Goal: Task Accomplishment & Management: Manage account settings

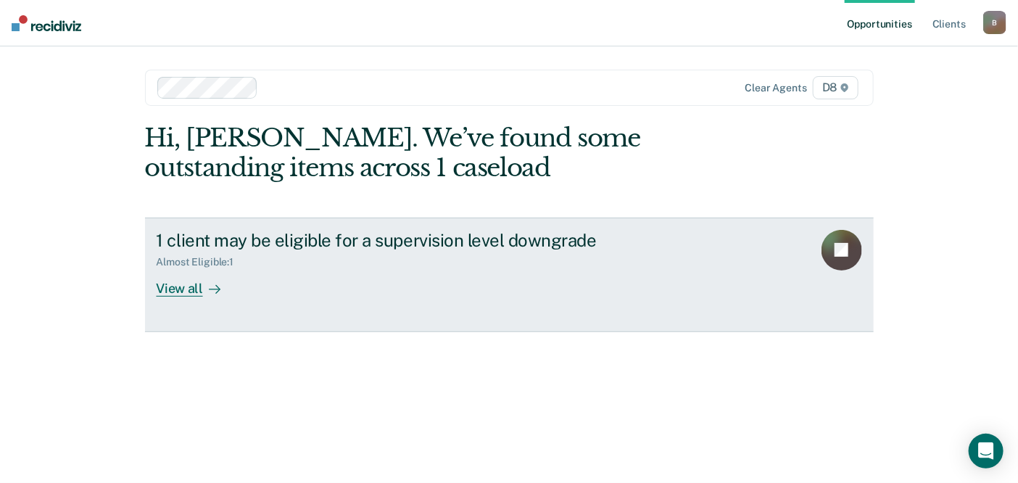
click at [184, 284] on div "View all" at bounding box center [197, 282] width 81 height 28
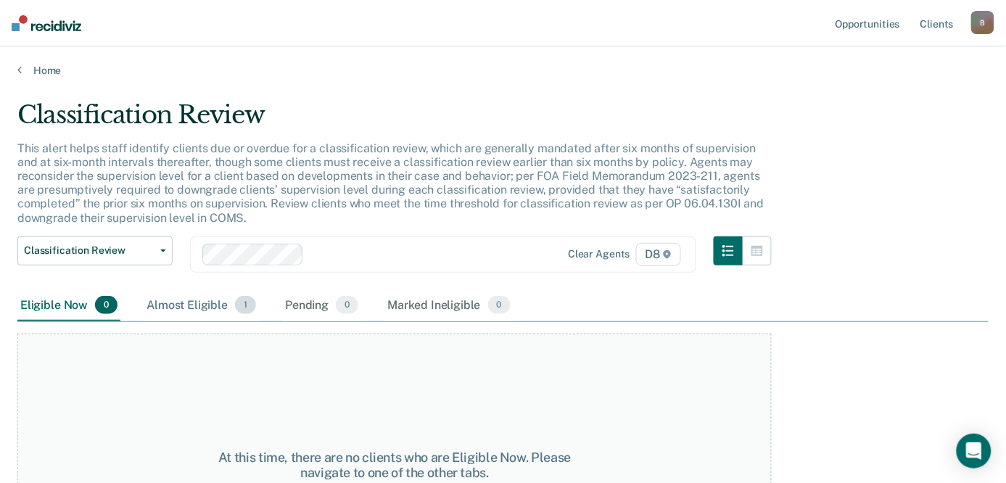
click at [189, 308] on div "Almost Eligible 1" at bounding box center [201, 306] width 115 height 32
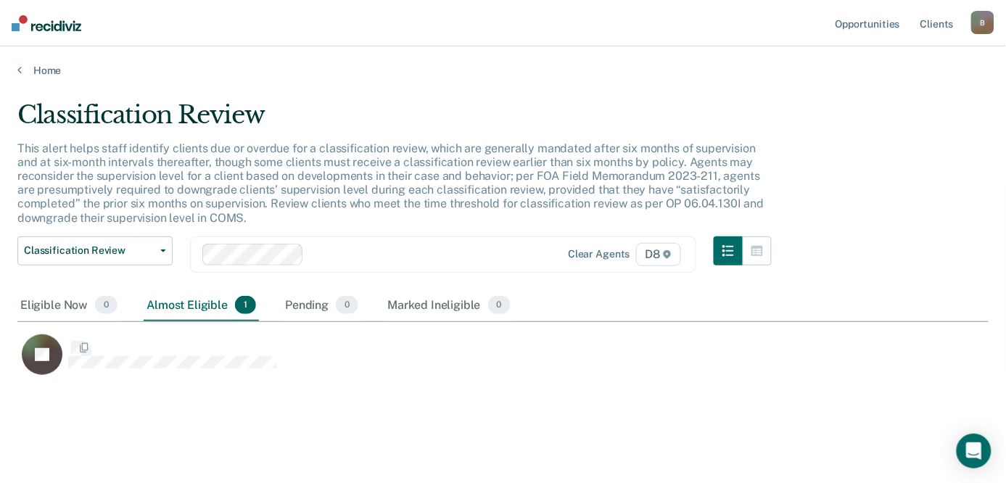
scroll to position [273, 959]
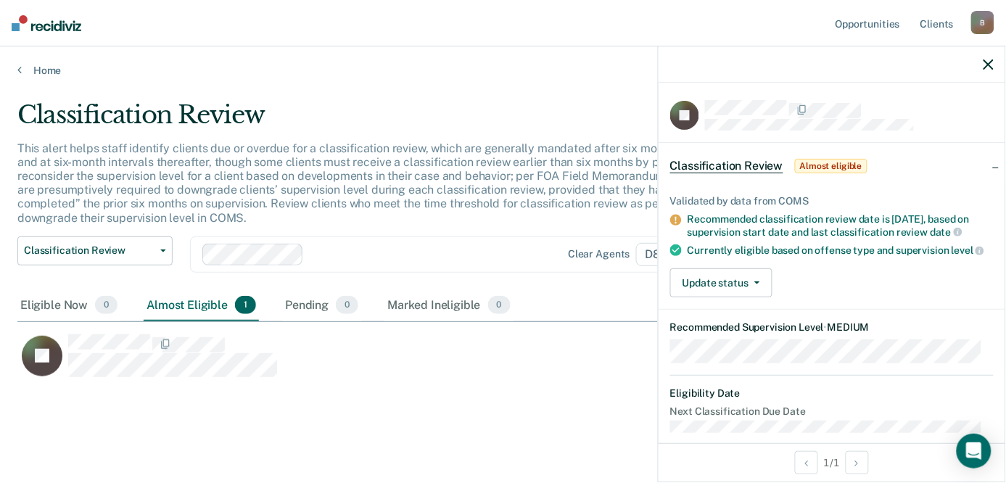
click at [468, 406] on div "Classification Review This alert helps staff identify clients due or overdue fo…" at bounding box center [502, 267] width 971 height 334
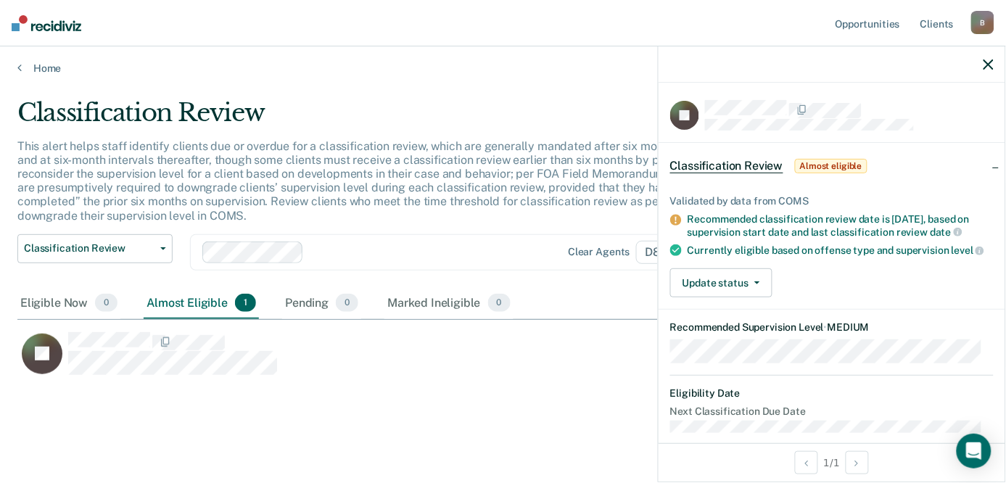
scroll to position [0, 0]
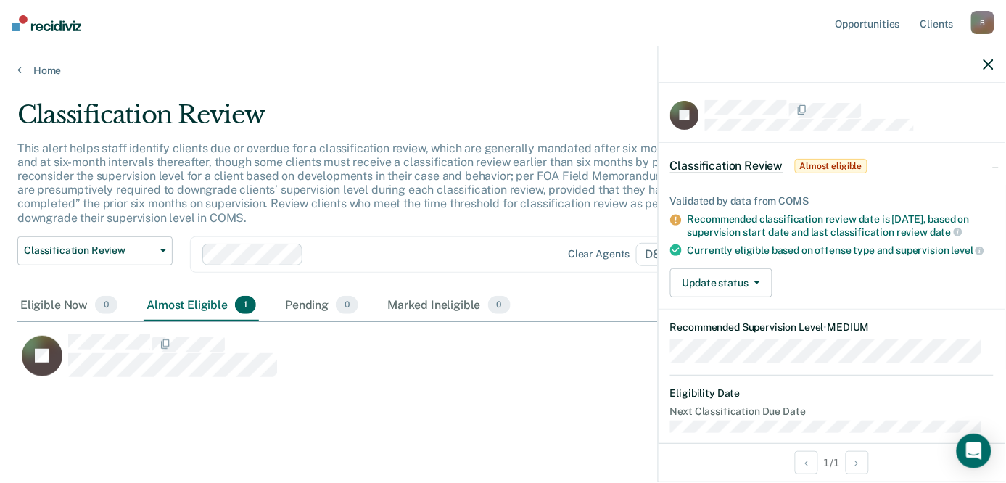
click at [989, 65] on icon "button" at bounding box center [988, 64] width 10 height 10
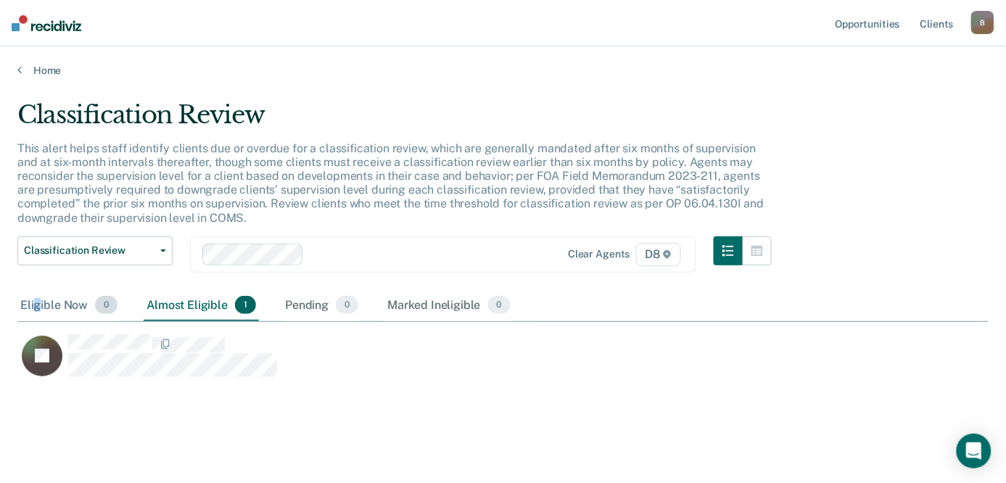
click at [38, 307] on div "Eligible Now 0" at bounding box center [68, 306] width 103 height 32
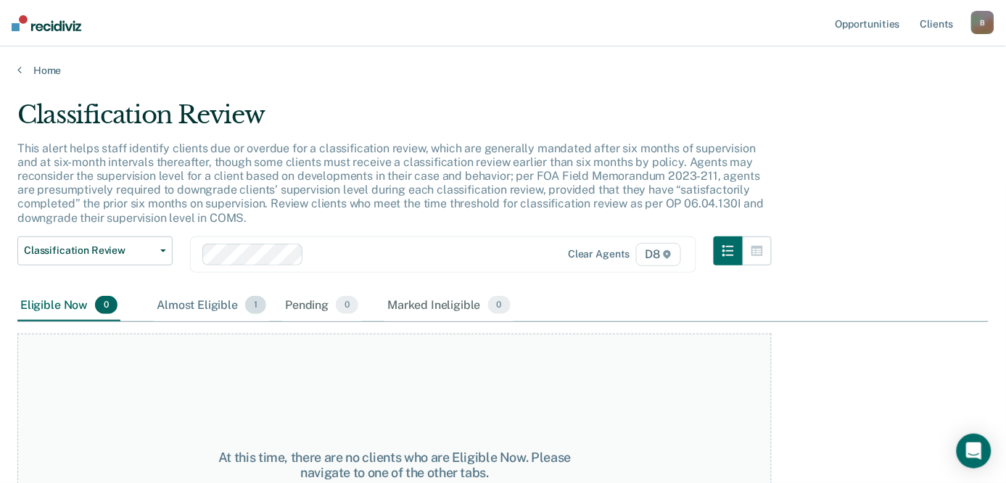
click at [189, 296] on div "Almost Eligible 1" at bounding box center [211, 306] width 115 height 32
click at [943, 23] on link "Client s" at bounding box center [936, 23] width 39 height 46
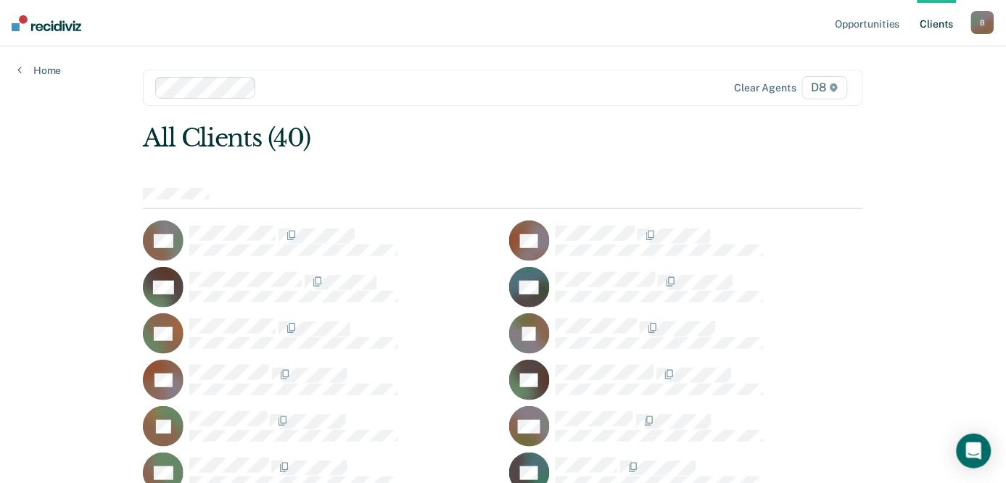
click at [980, 25] on div "B" at bounding box center [982, 22] width 23 height 23
click at [888, 96] on link "Log Out" at bounding box center [924, 95] width 117 height 12
